Goal: Task Accomplishment & Management: Manage account settings

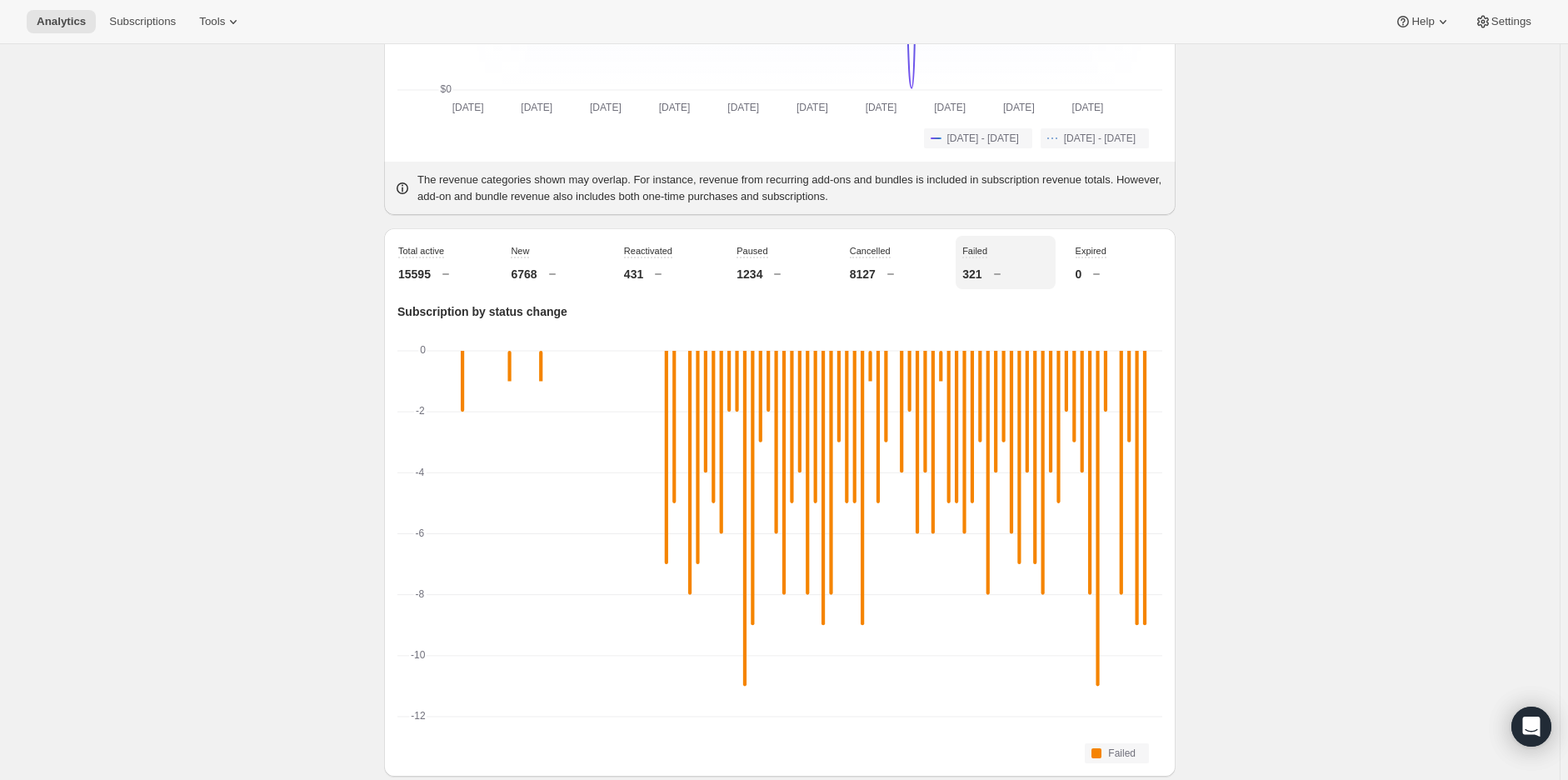
scroll to position [463, 0]
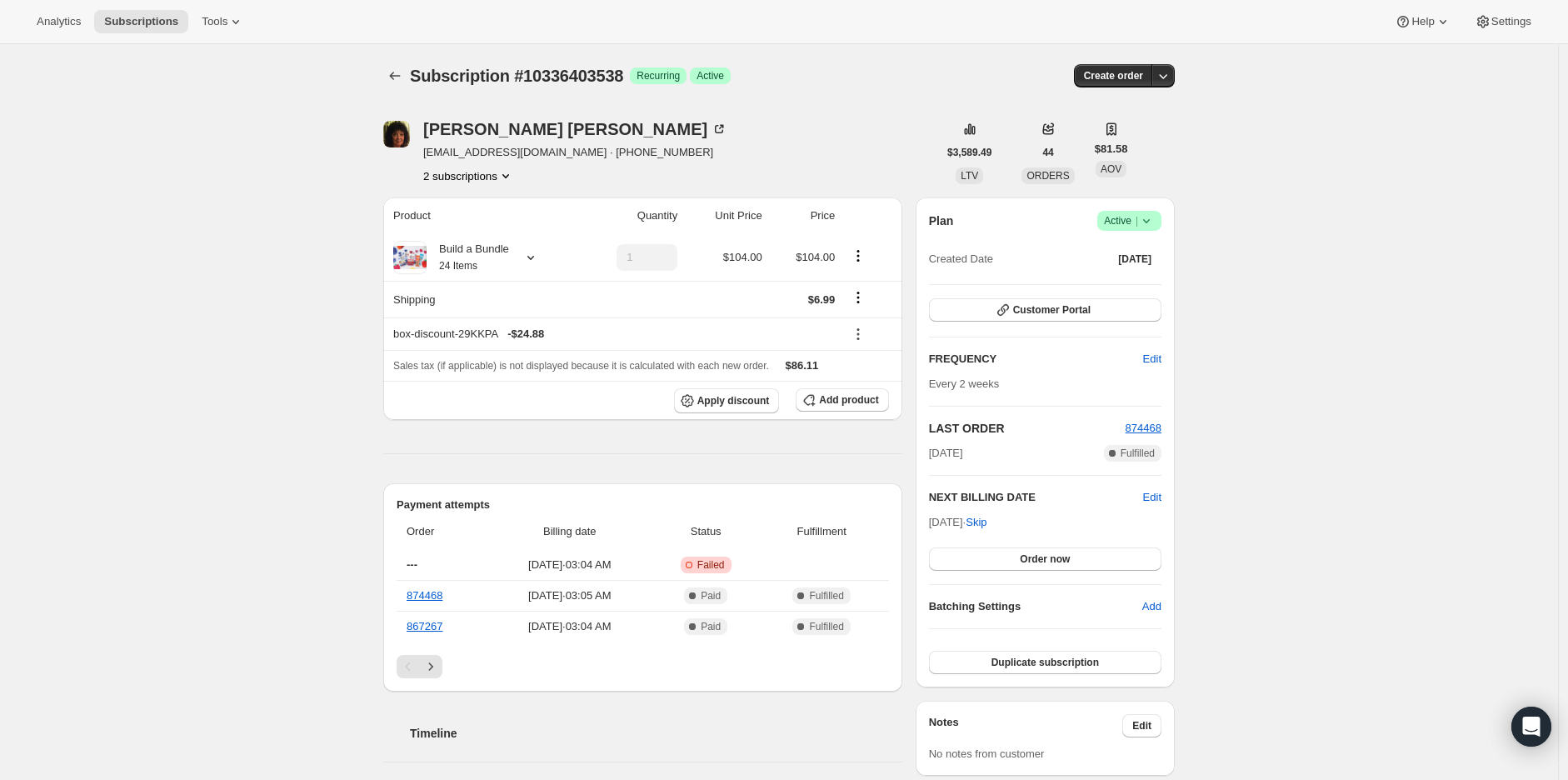
click at [483, 171] on button "2 subscriptions" at bounding box center [468, 175] width 91 height 17
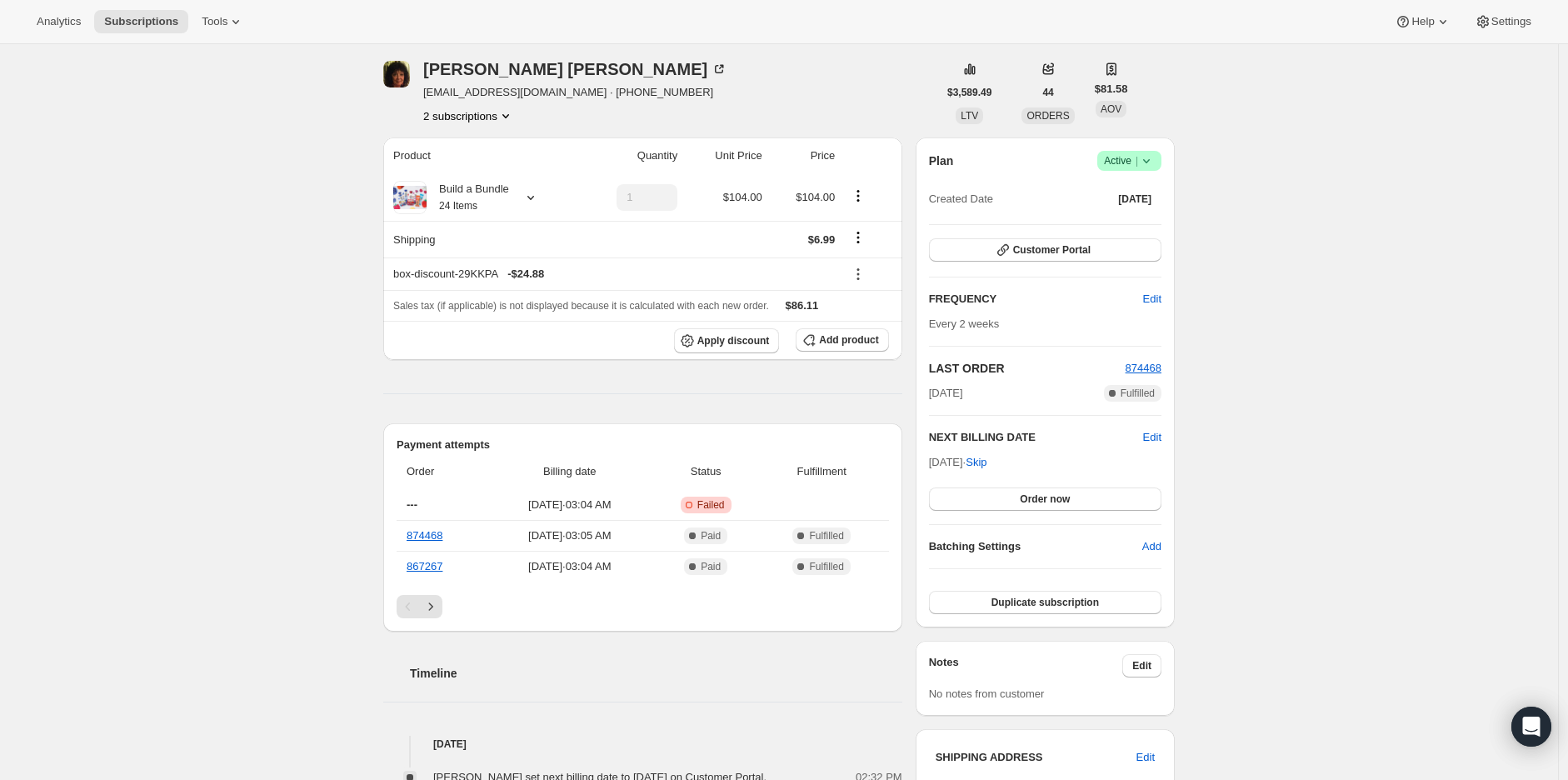
scroll to position [92, 0]
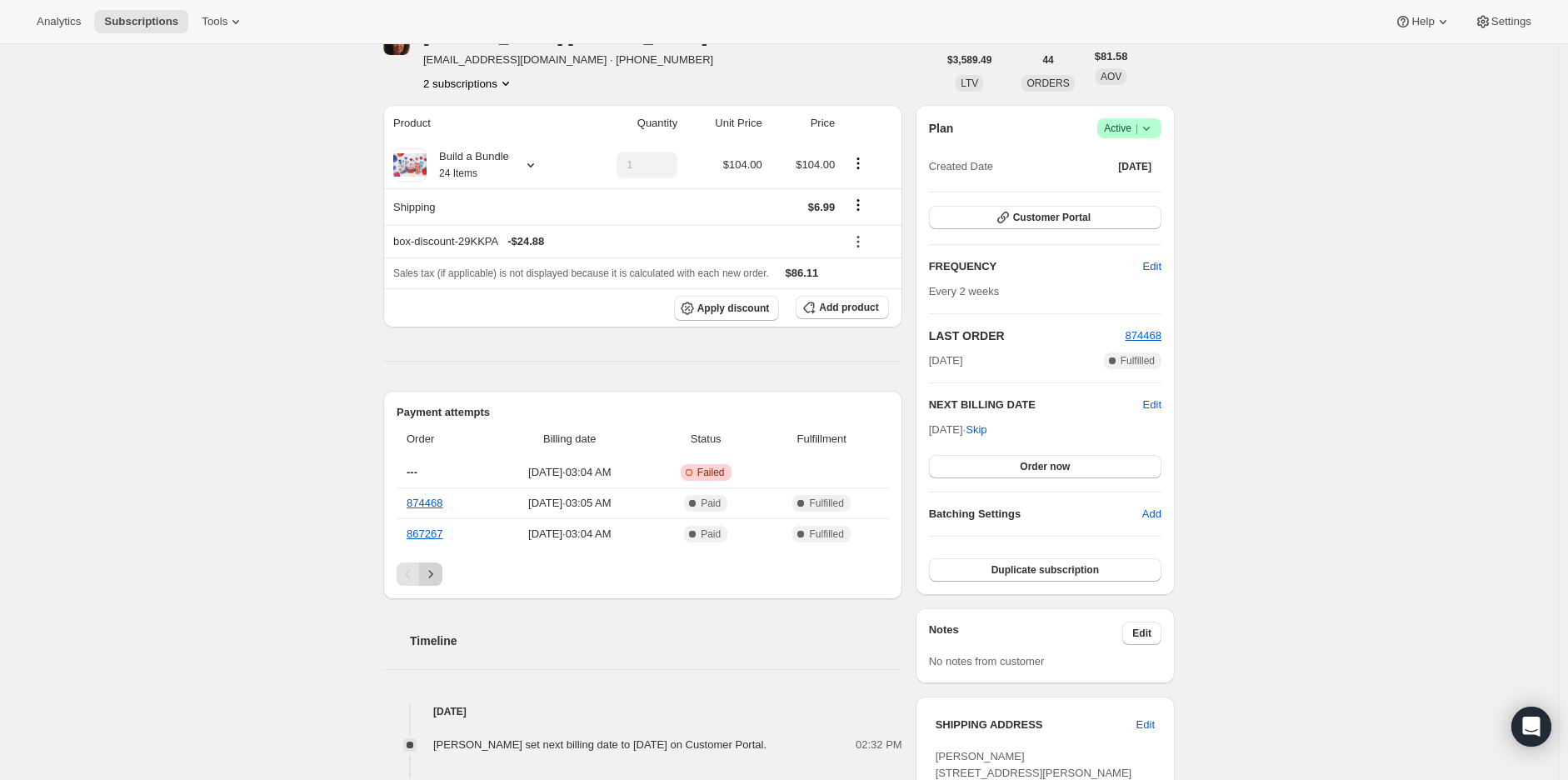
click at [431, 570] on icon "Next" at bounding box center [430, 573] width 17 height 17
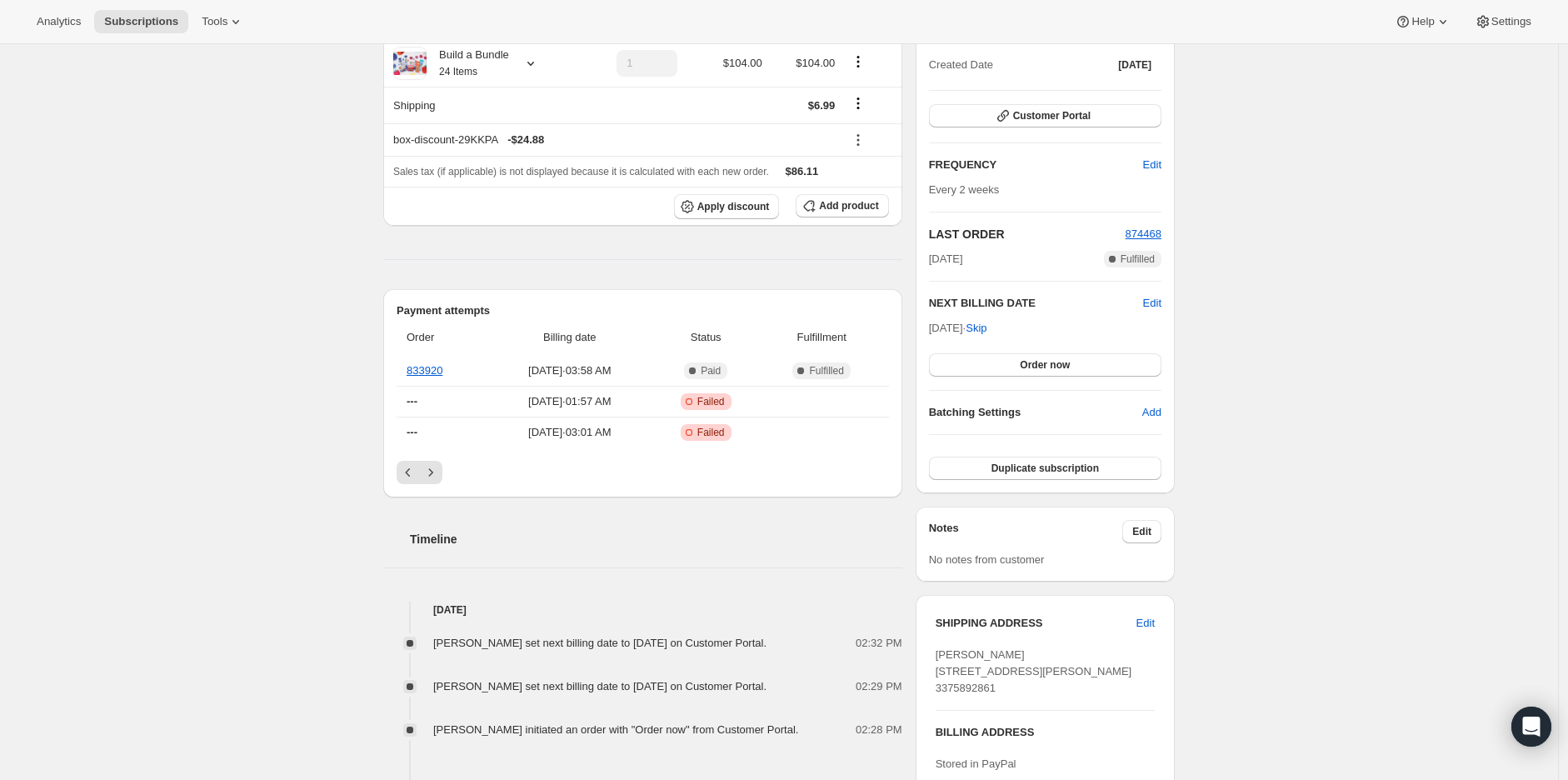
scroll to position [0, 0]
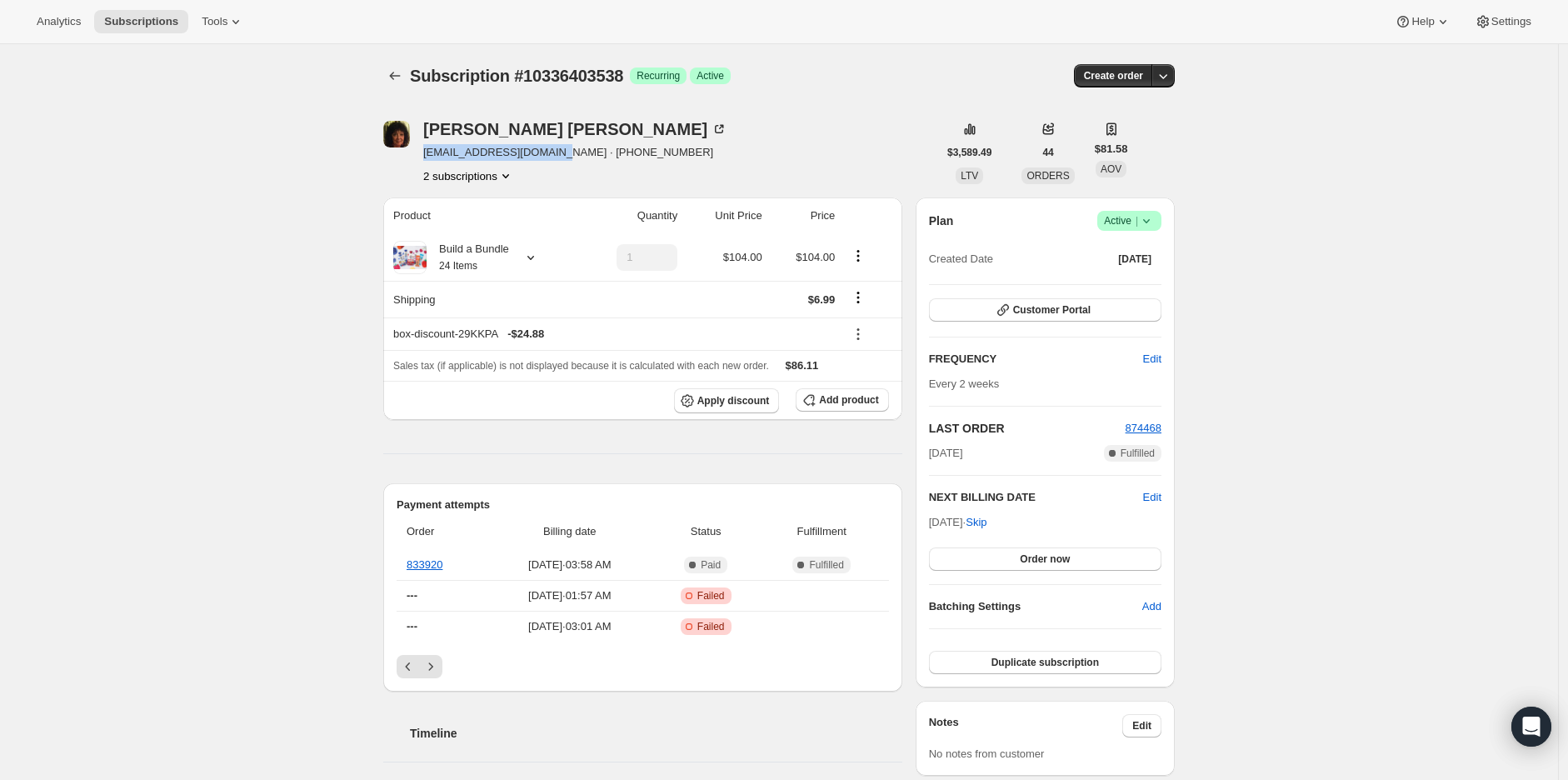
drag, startPoint x: 427, startPoint y: 152, endPoint x: 557, endPoint y: 160, distance: 130.2
click at [556, 159] on span "reginaquinn10@gmail.com · +13372630059" at bounding box center [575, 152] width 304 height 17
copy span "reginaquinn10@gmail.com"
